Goal: Entertainment & Leisure: Consume media (video, audio)

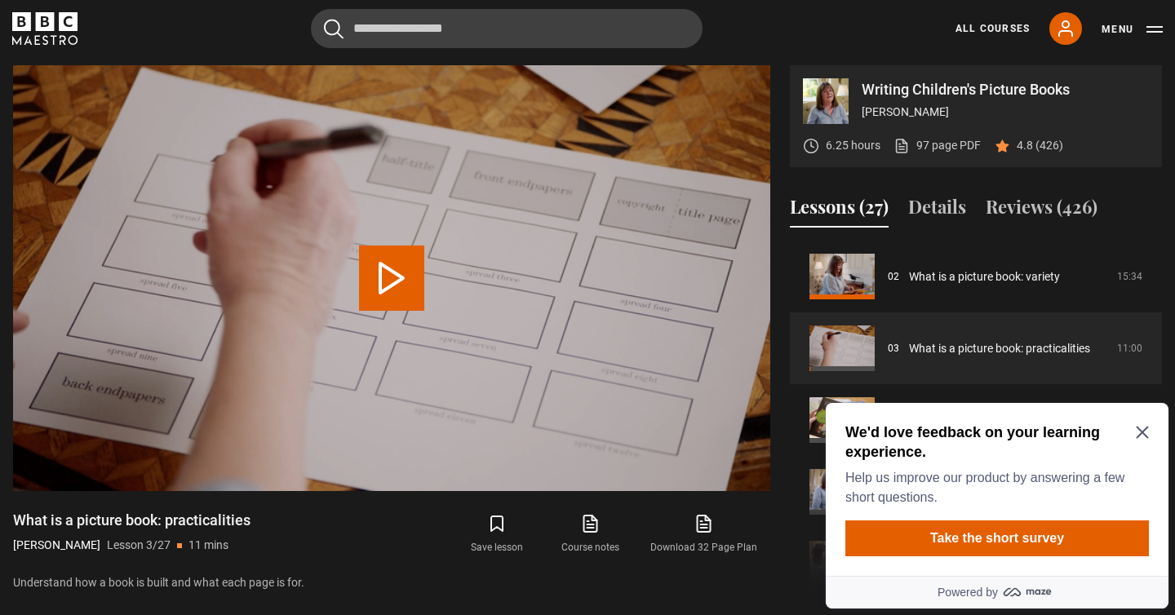
click at [1146, 433] on icon "Close Maze Prompt" at bounding box center [1142, 432] width 13 height 13
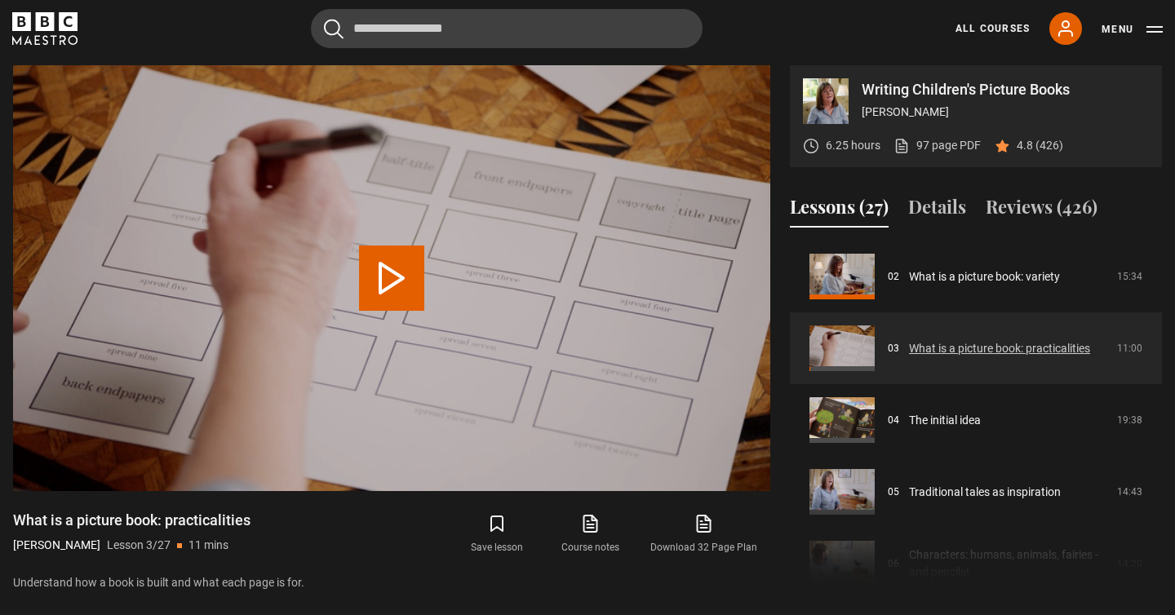
click at [909, 341] on link "What is a picture book: practicalities" at bounding box center [999, 348] width 181 height 17
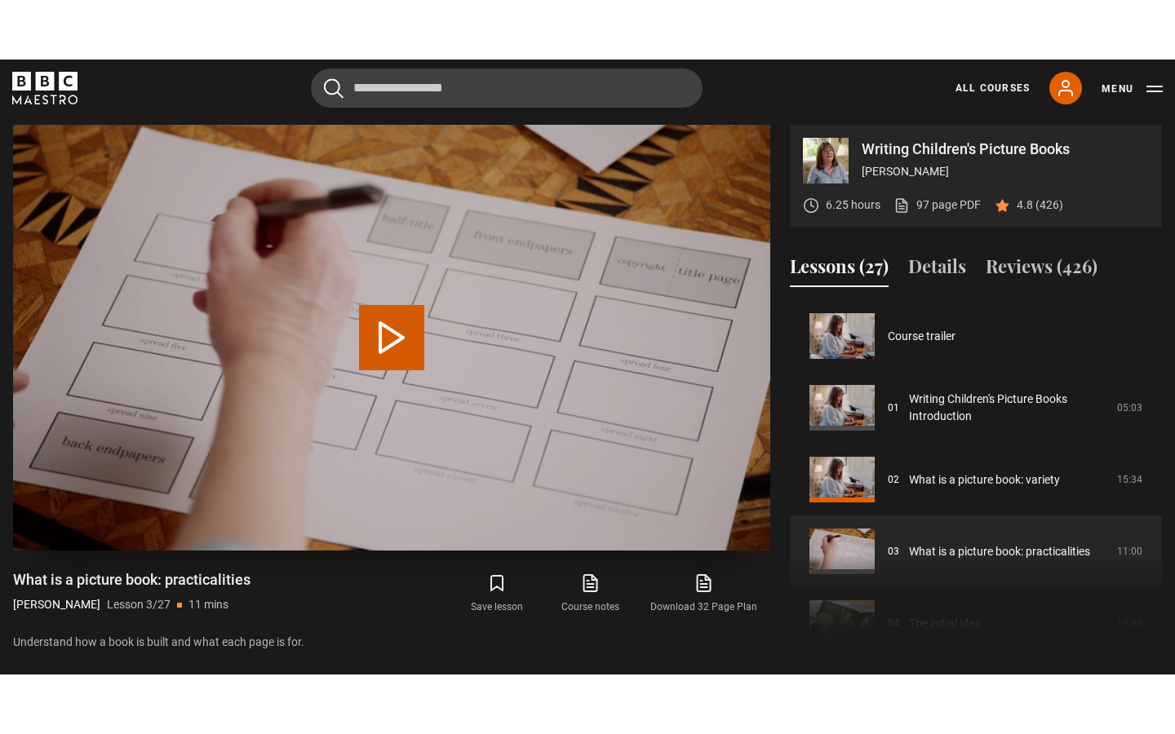
scroll to position [144, 0]
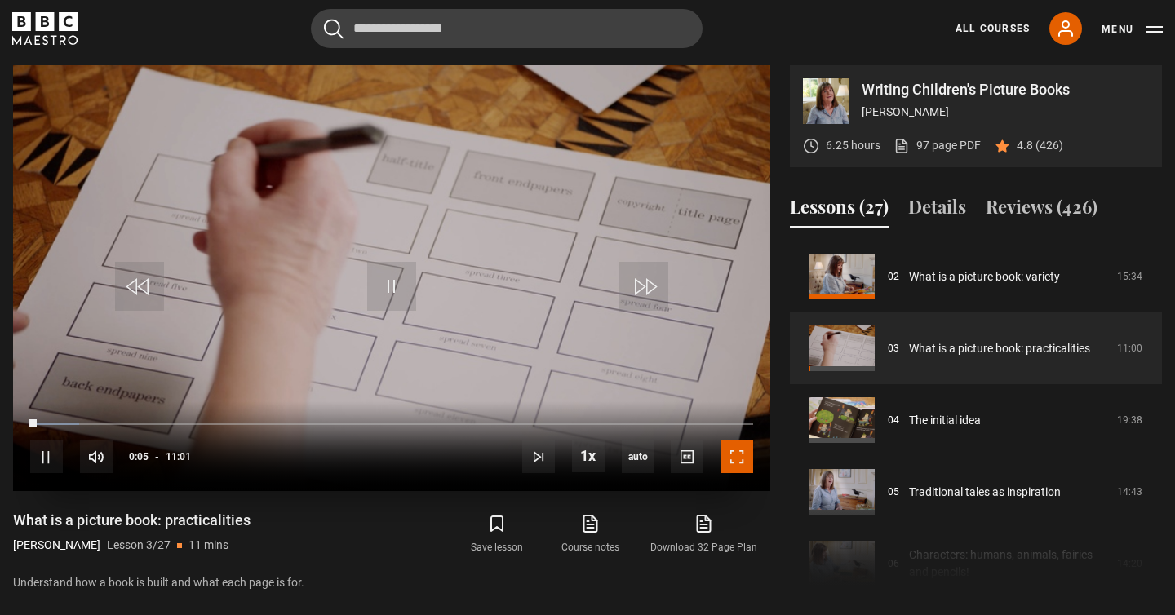
click at [735, 461] on span "Video Player" at bounding box center [737, 457] width 33 height 33
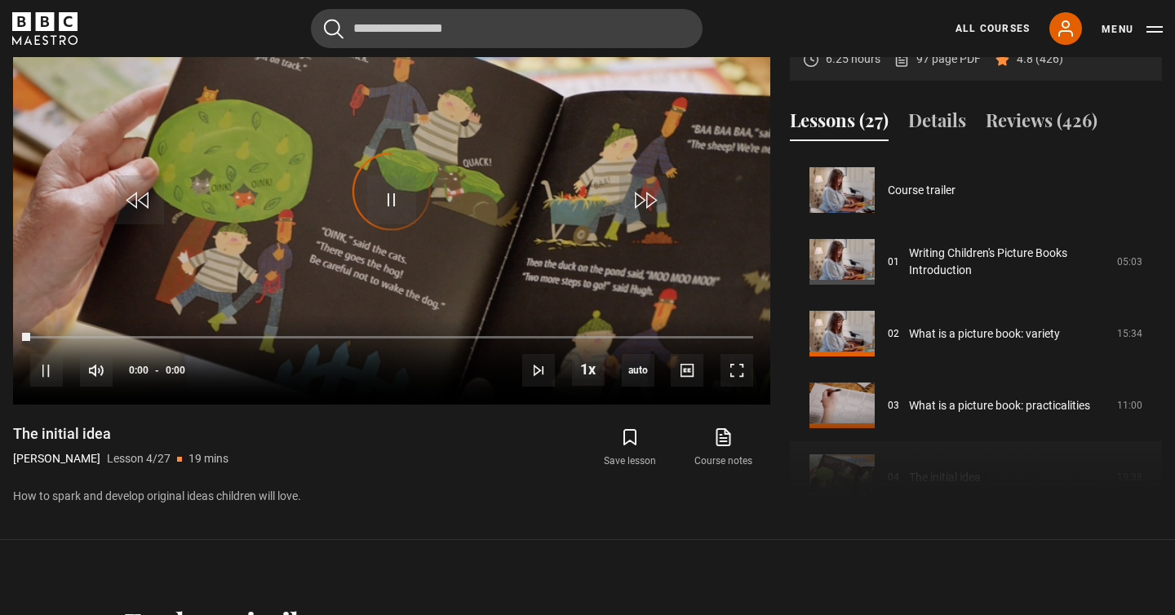
scroll to position [215, 0]
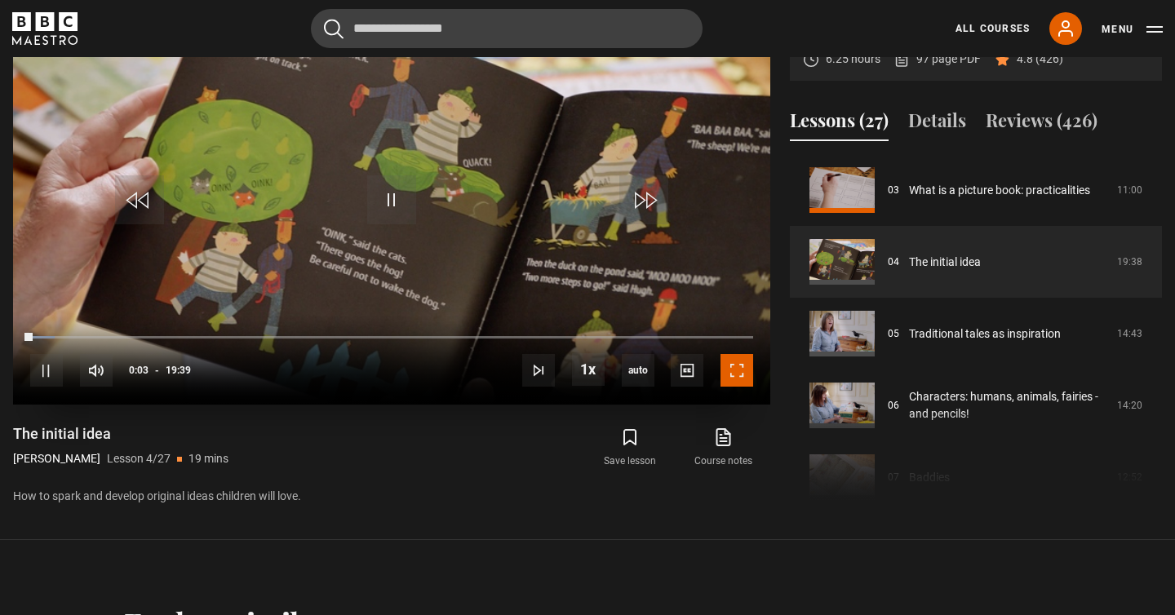
click at [739, 375] on span "Video Player" at bounding box center [737, 370] width 33 height 33
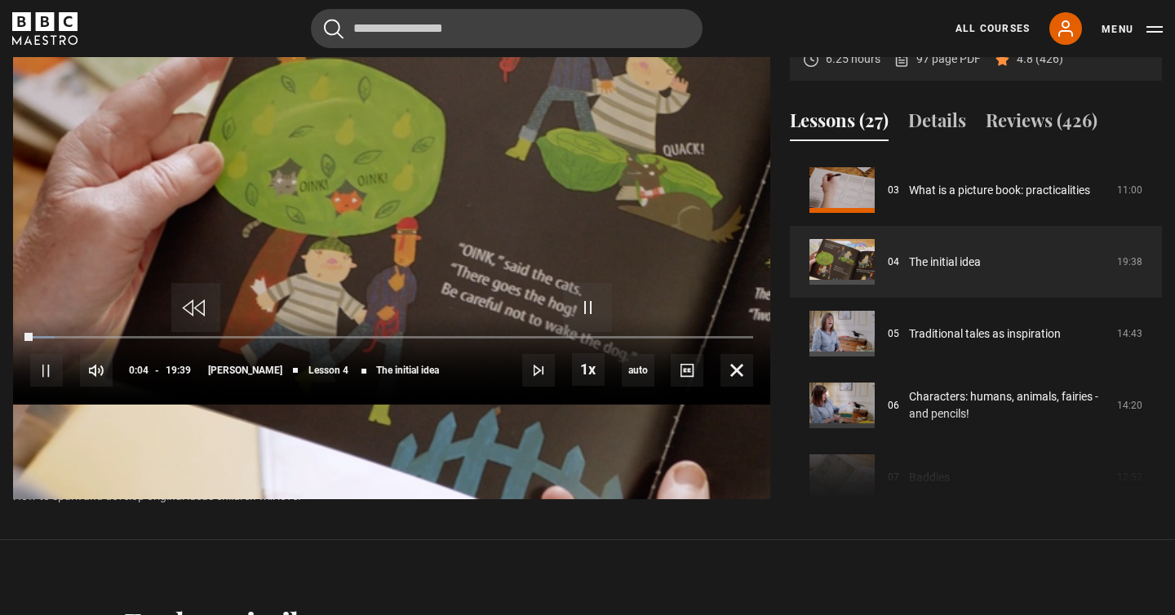
scroll to position [721, 0]
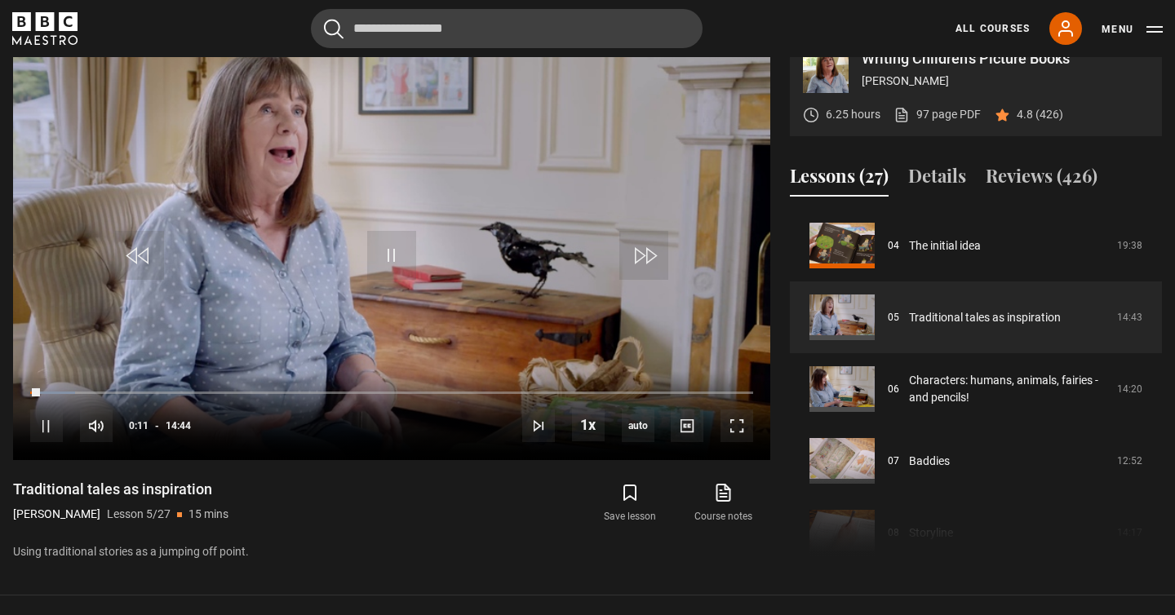
scroll to position [646, 0]
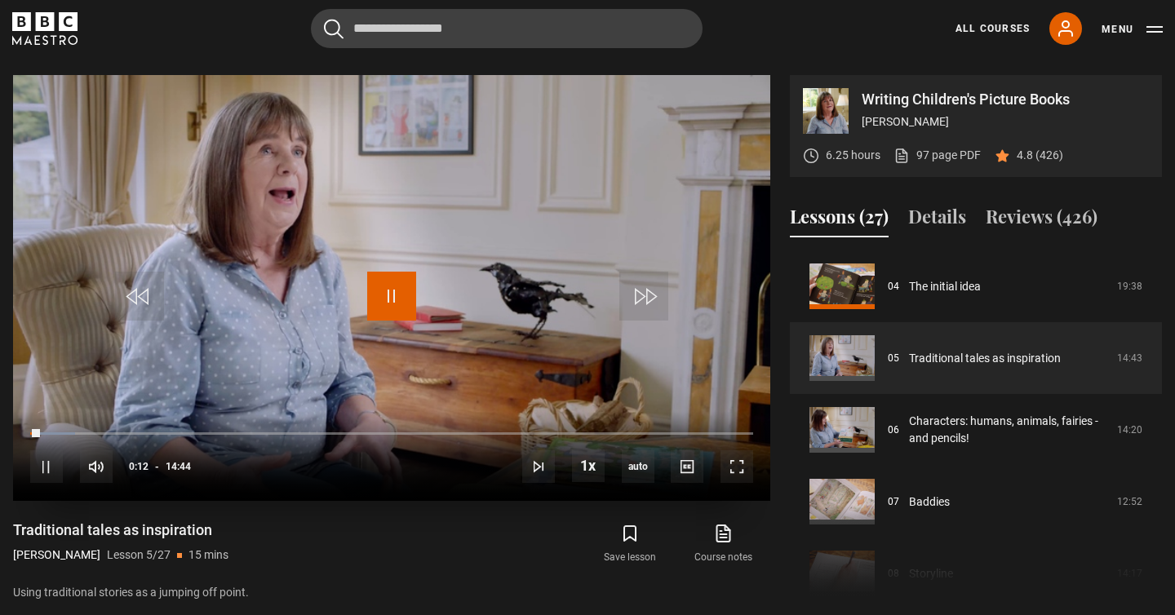
click at [386, 300] on span "Video Player" at bounding box center [391, 296] width 49 height 49
